Goal: Navigation & Orientation: Understand site structure

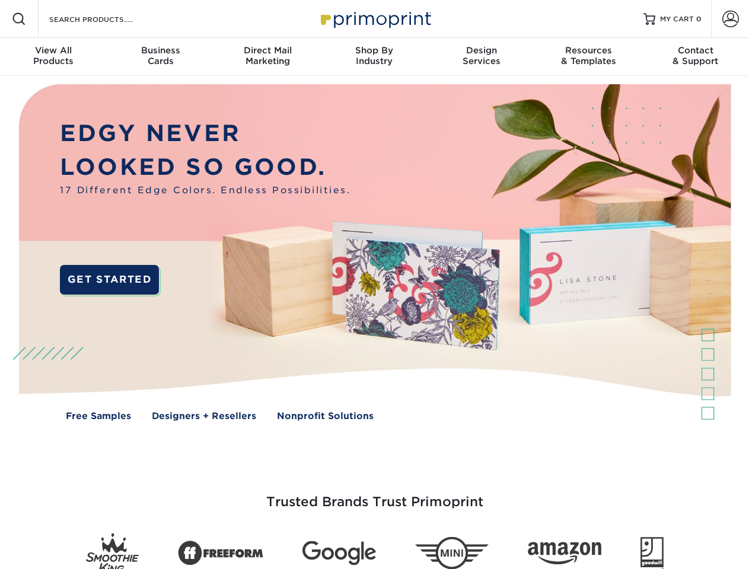
click at [374, 285] on img at bounding box center [374, 261] width 741 height 370
click at [19, 19] on span at bounding box center [19, 19] width 14 height 14
click at [730, 19] on span at bounding box center [730, 19] width 17 height 17
click at [53, 57] on div "View All Products" at bounding box center [53, 55] width 107 height 21
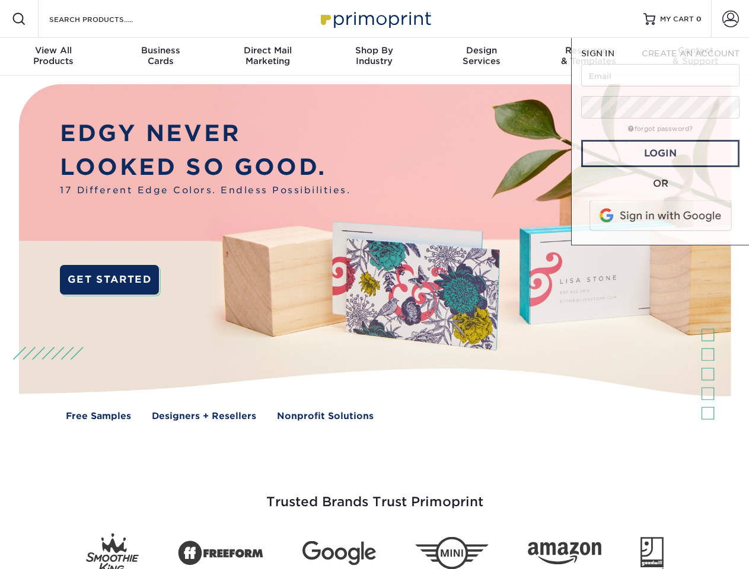
click at [160, 57] on div "Business Cards" at bounding box center [160, 55] width 107 height 21
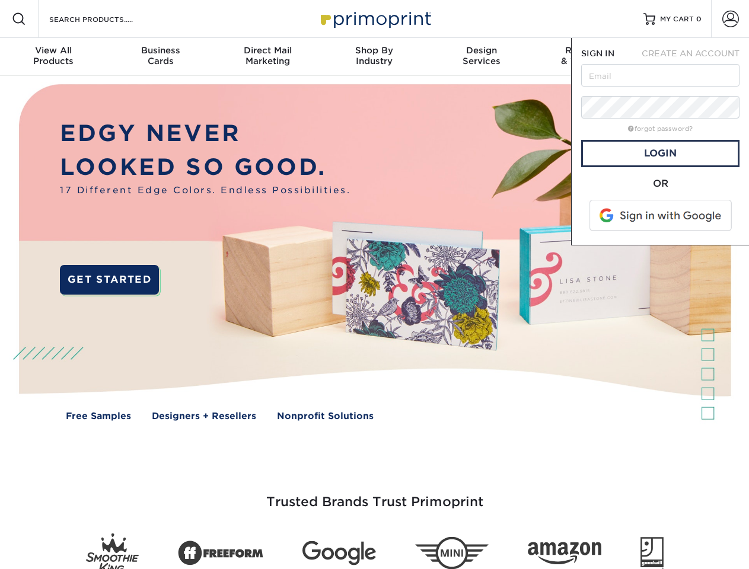
click at [267, 57] on div "Direct Mail Marketing" at bounding box center [267, 55] width 107 height 21
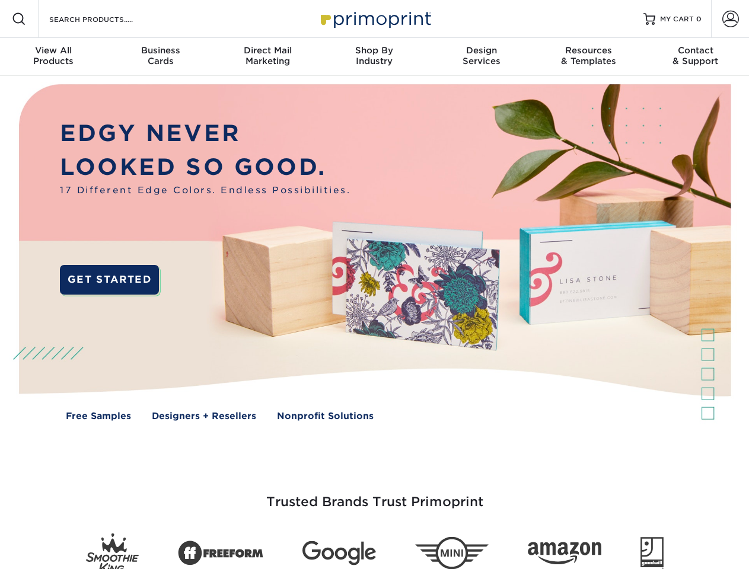
click at [374, 57] on div "Shop By Industry" at bounding box center [374, 55] width 107 height 21
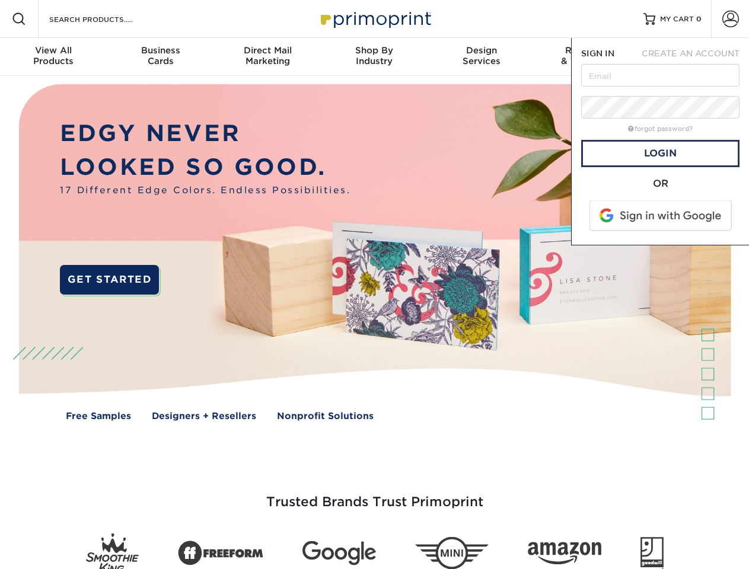
click at [481, 57] on div "Design Services" at bounding box center [481, 55] width 107 height 21
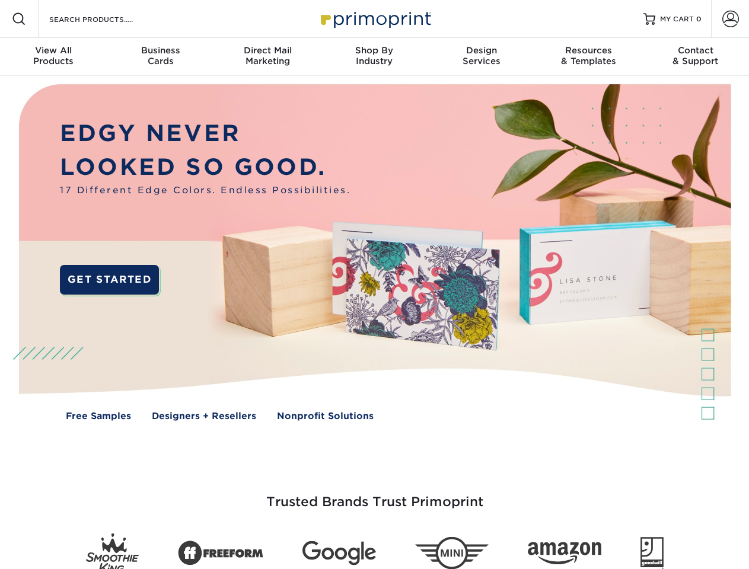
click at [588, 57] on span "SIGN IN" at bounding box center [597, 53] width 33 height 9
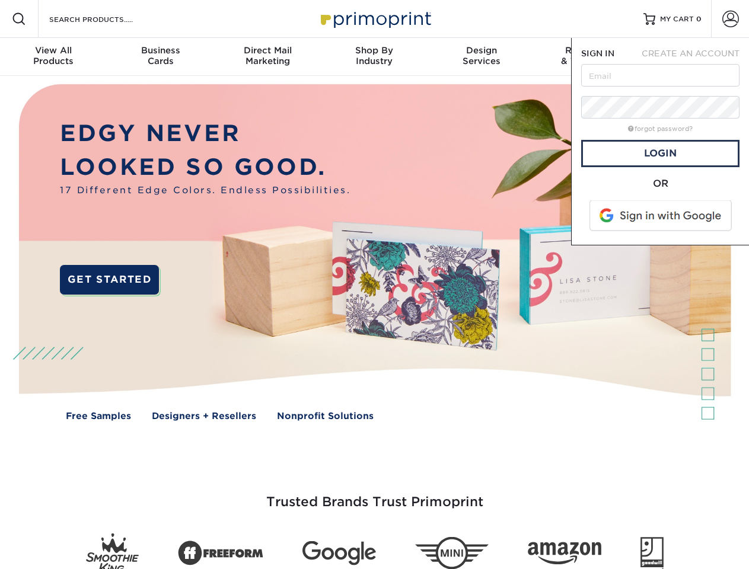
click at [695, 57] on span "CREATE AN ACCOUNT" at bounding box center [690, 53] width 98 height 9
